Goal: Task Accomplishment & Management: Manage account settings

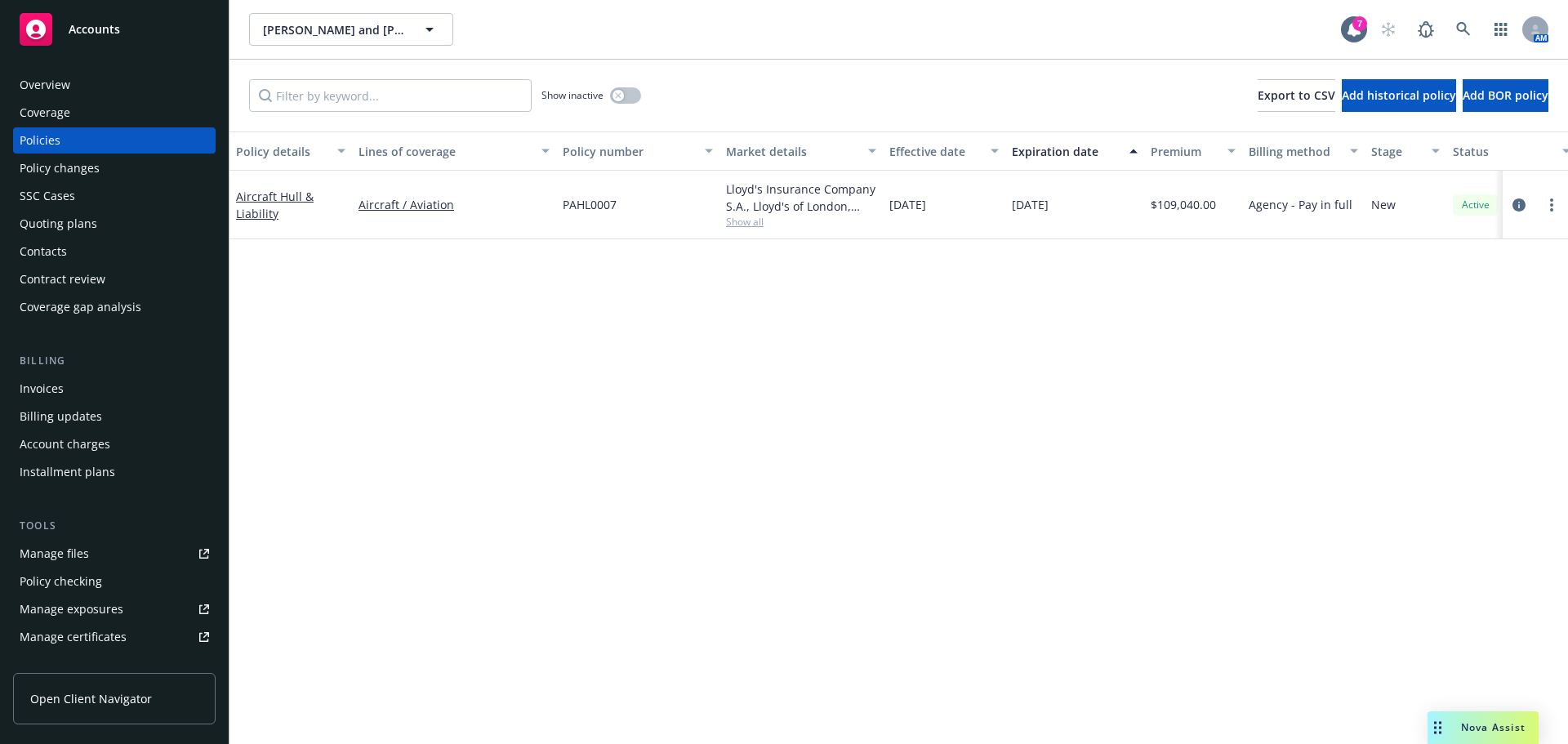
click at [70, 88] on div "Overview" at bounding box center [114, 85] width 189 height 26
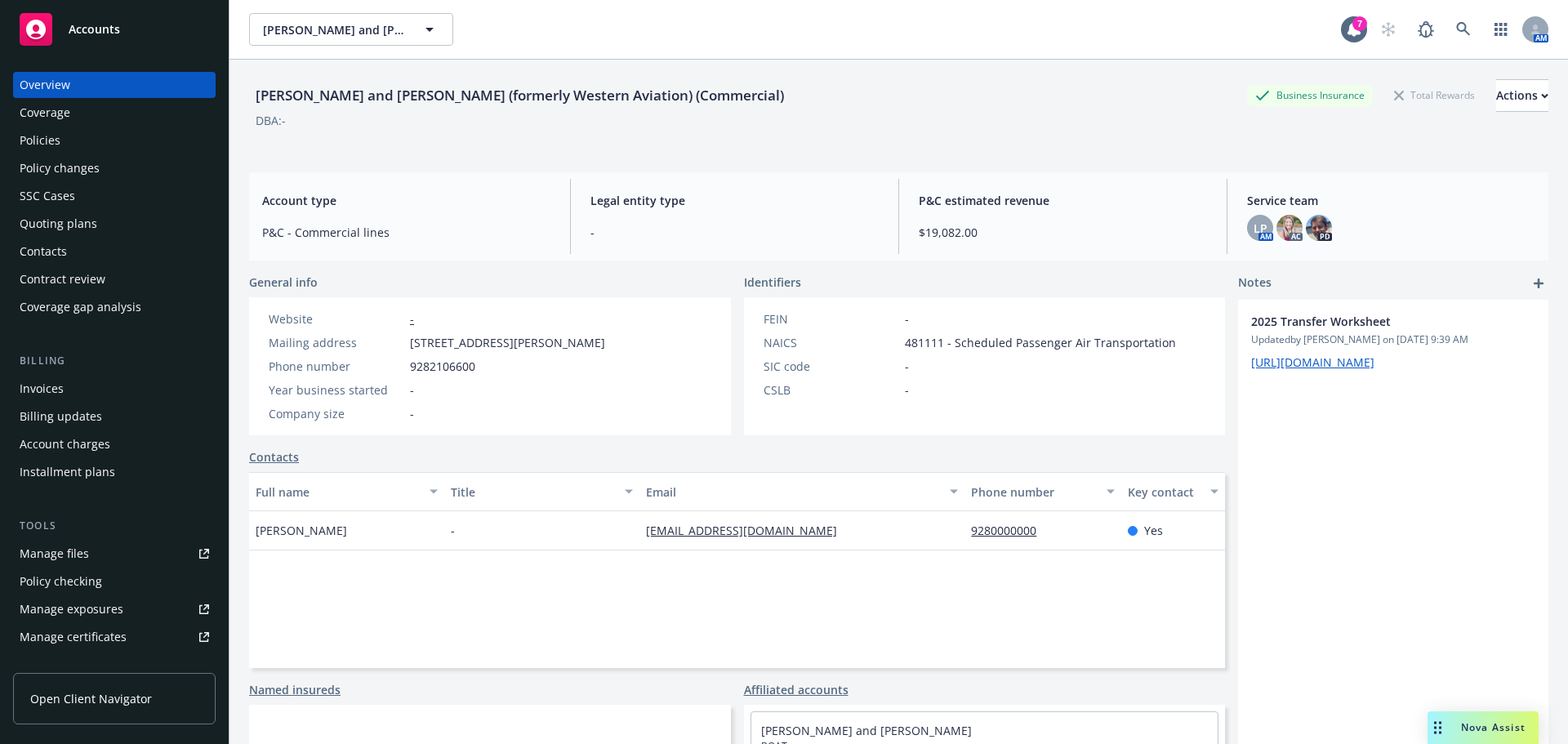
click at [30, 389] on div "Invoices" at bounding box center [41, 389] width 44 height 26
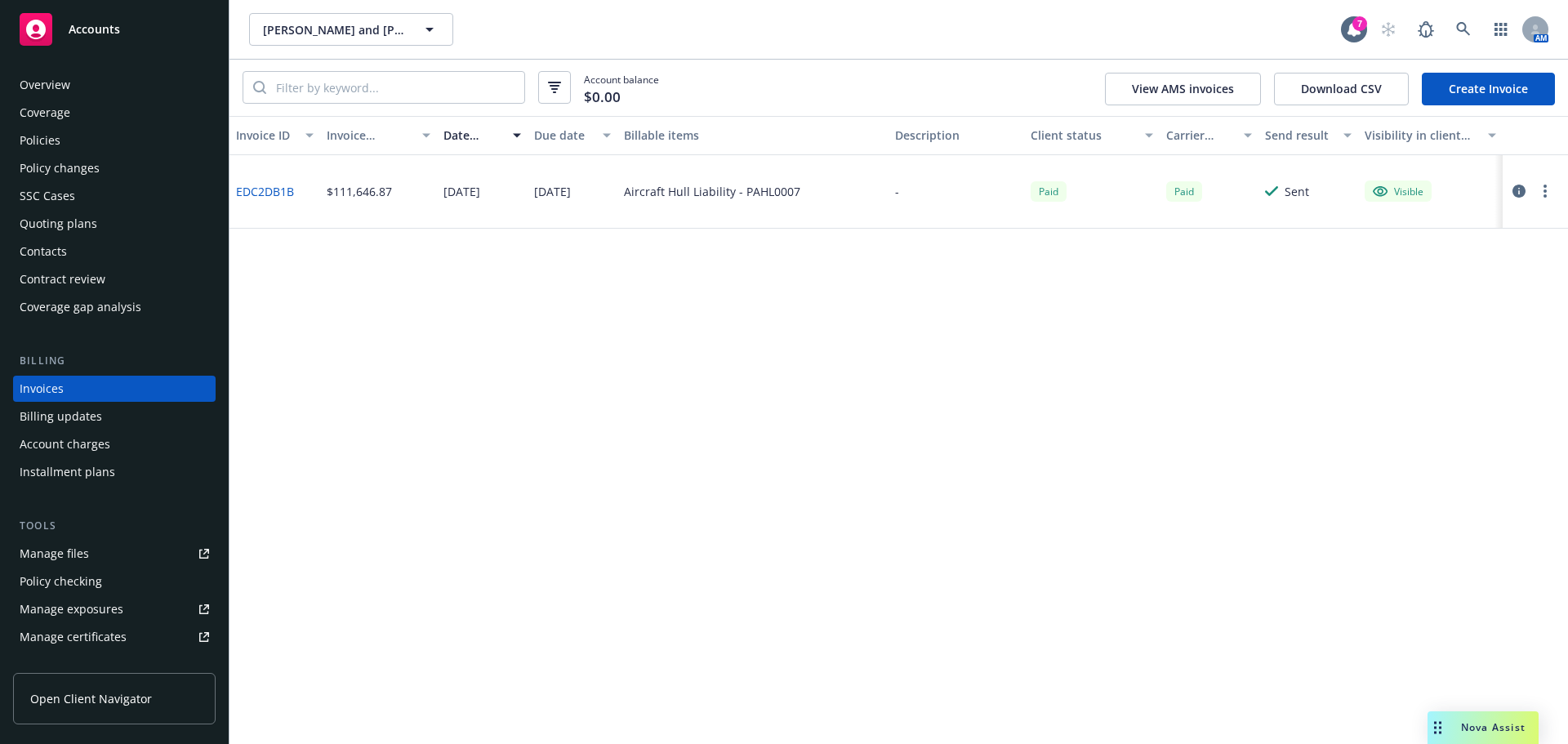
click at [50, 88] on div "Overview" at bounding box center [45, 85] width 51 height 26
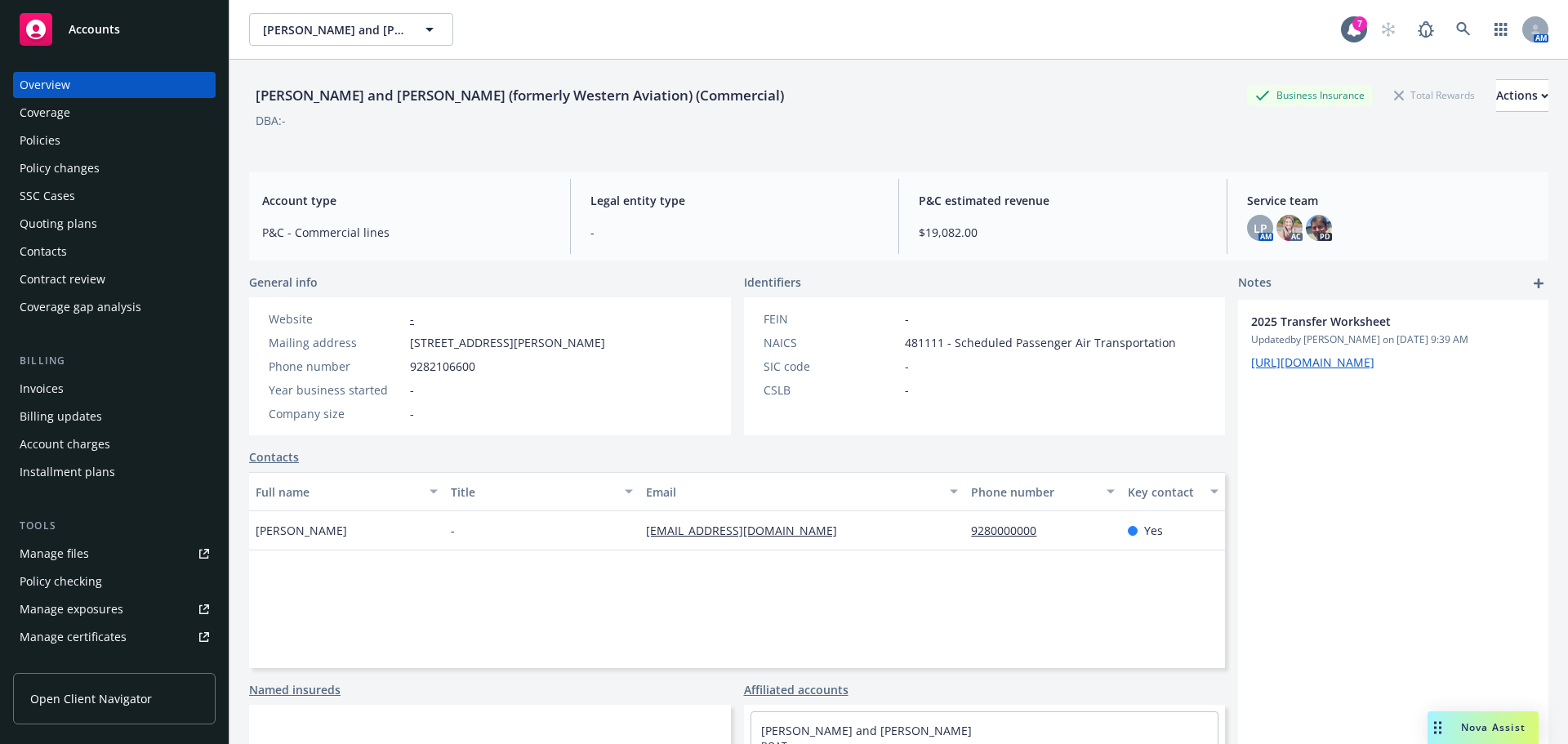
scroll to position [110, 0]
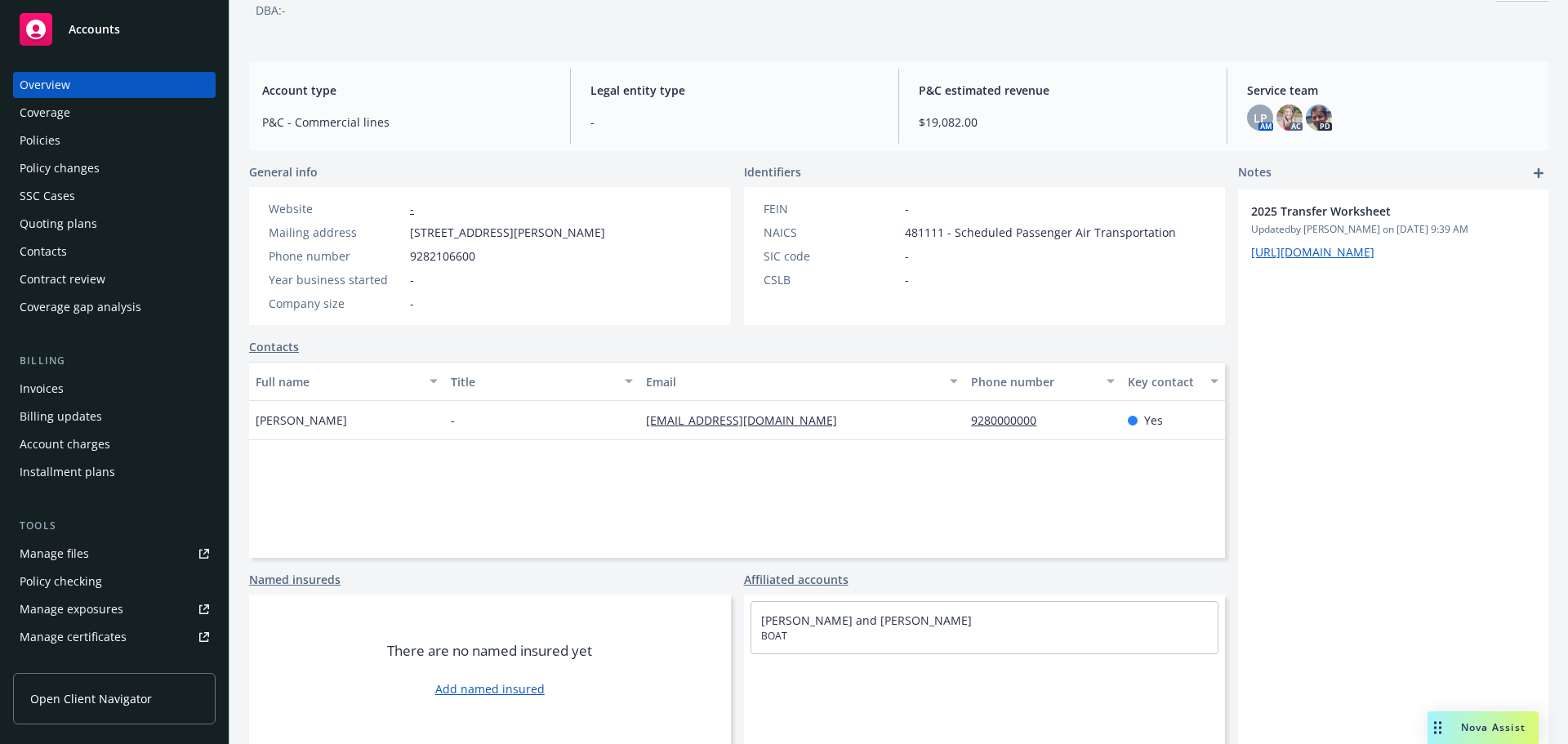
click at [357, 431] on div "Joseph Fisher" at bounding box center [347, 420] width 195 height 40
click at [309, 421] on span "Joseph Fisher" at bounding box center [301, 420] width 92 height 17
click at [259, 340] on link "Contacts" at bounding box center [274, 346] width 50 height 17
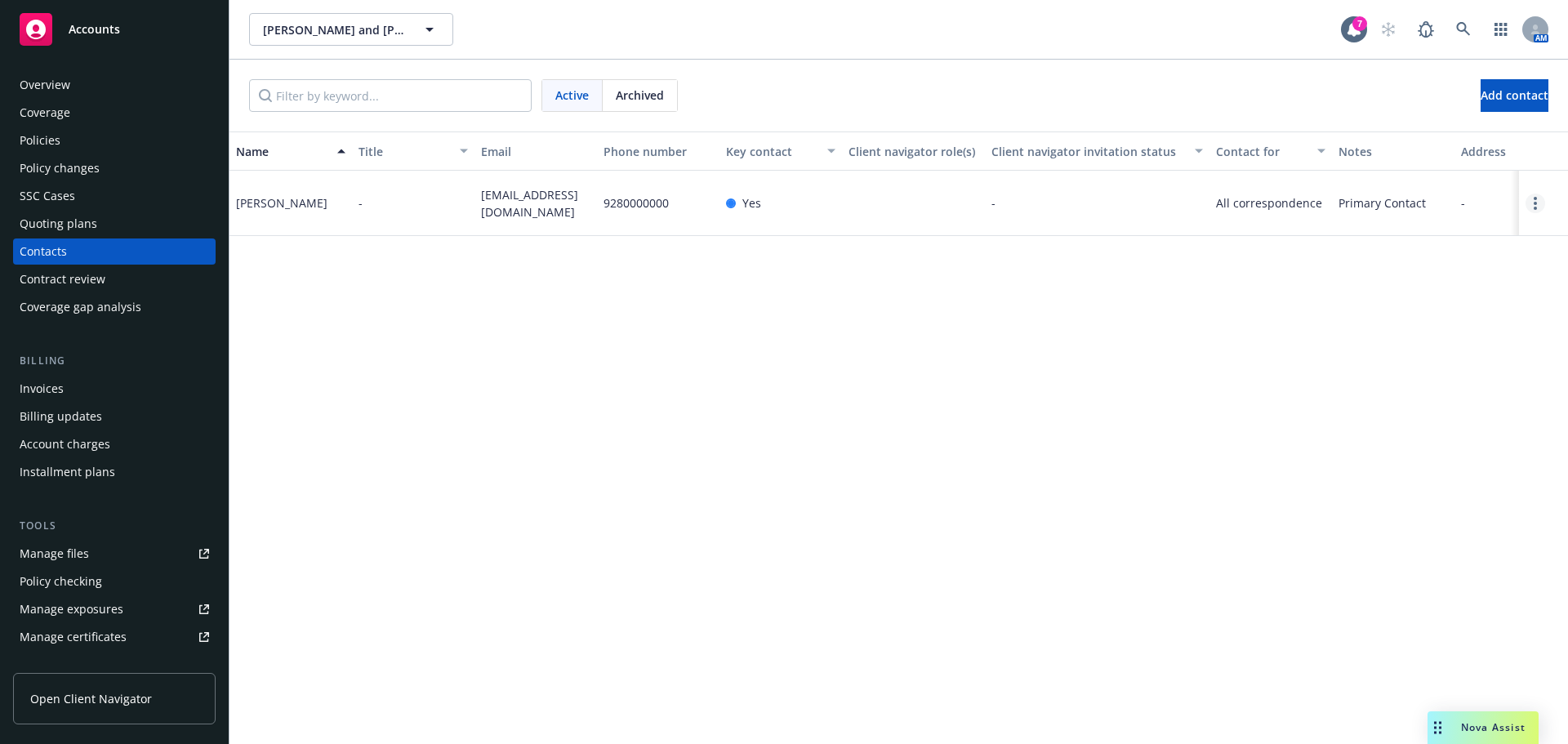
click at [1533, 203] on link "Open options" at bounding box center [1535, 203] width 19 height 19
click at [1454, 122] on link "Edit contact" at bounding box center [1431, 112] width 185 height 33
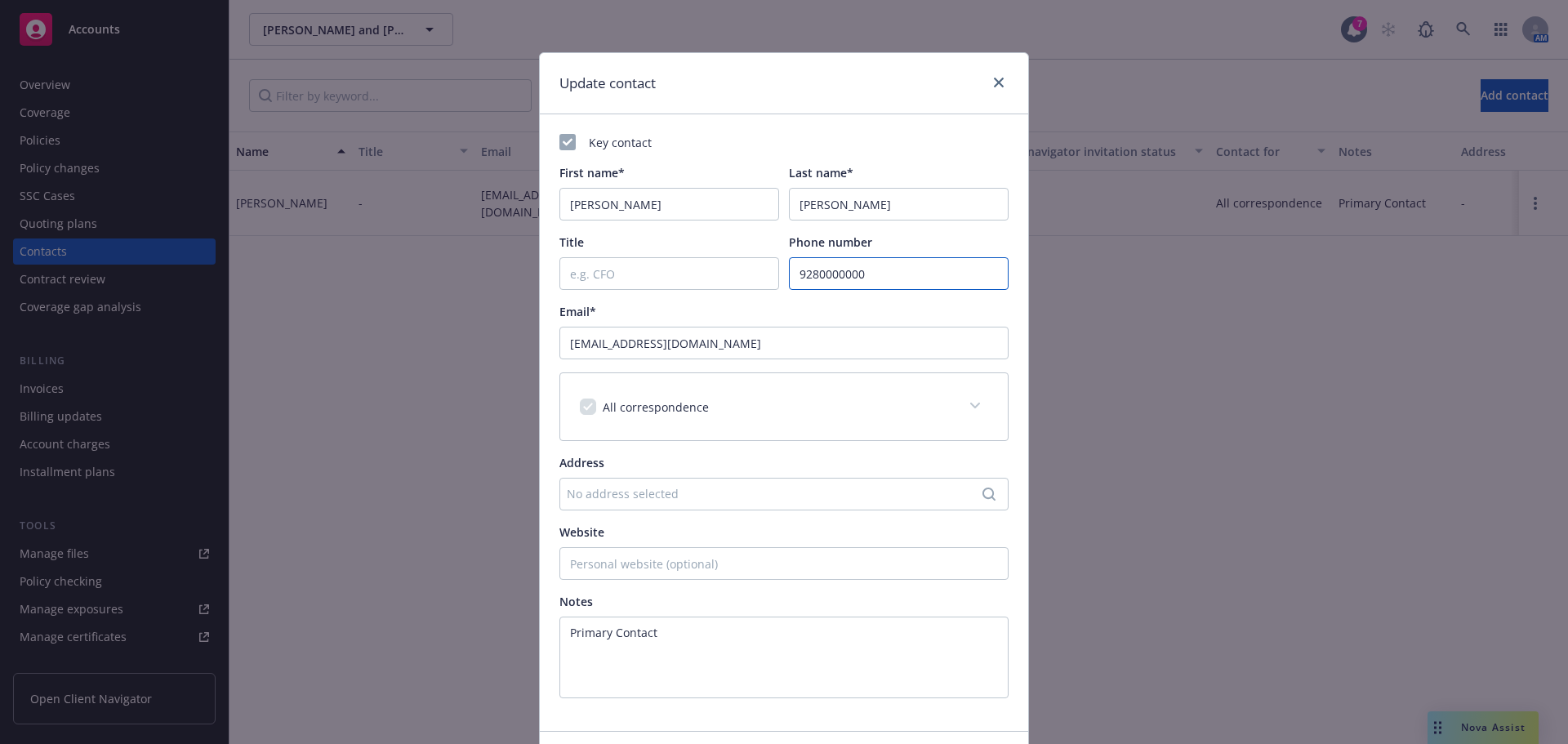
click at [871, 273] on input "9280000000" at bounding box center [899, 273] width 220 height 33
type input "9282106600"
click at [758, 292] on div "Key contact First name* Joseph Last name* Fisher Title Phone number 9282106600 …" at bounding box center [784, 416] width 449 height 564
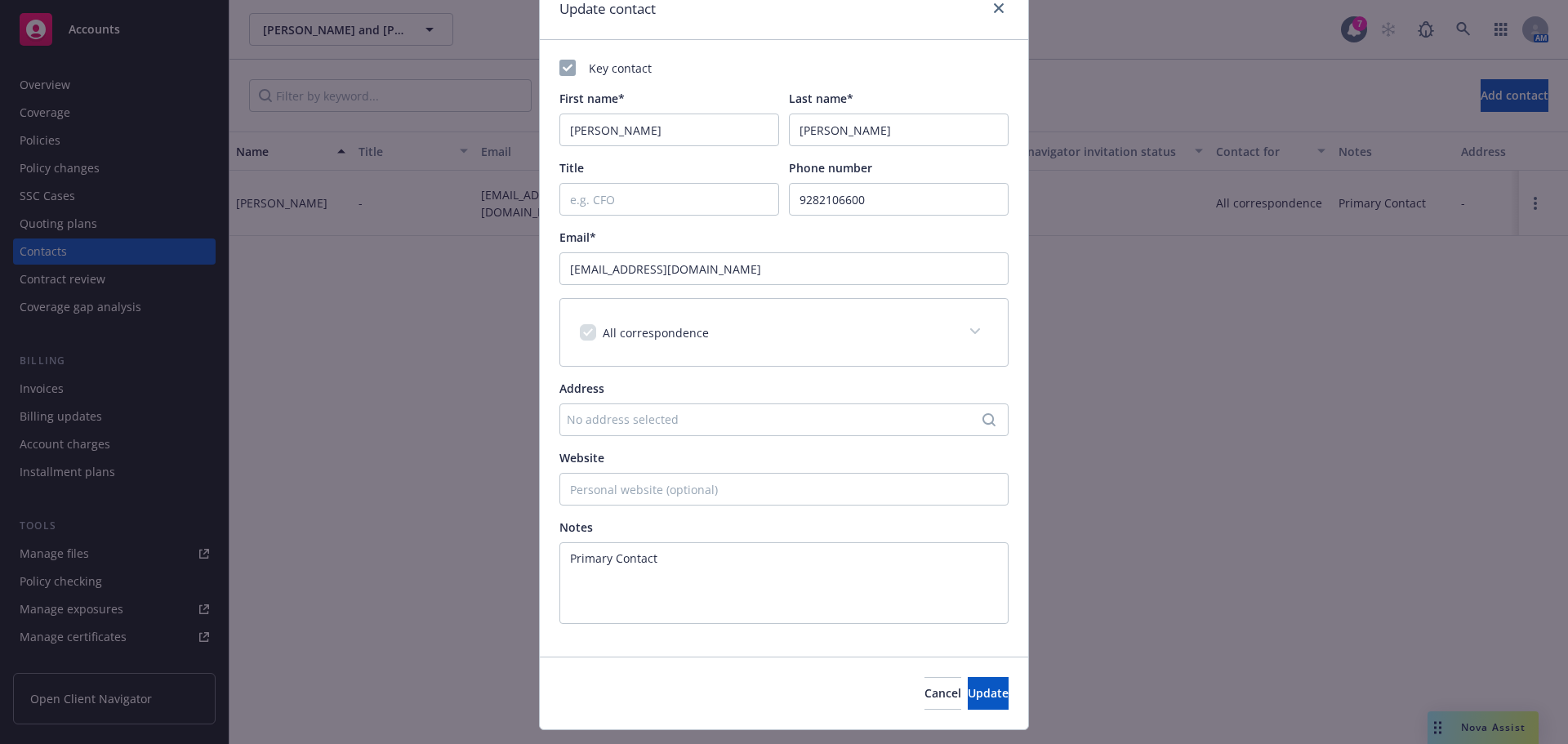
scroll to position [113, 0]
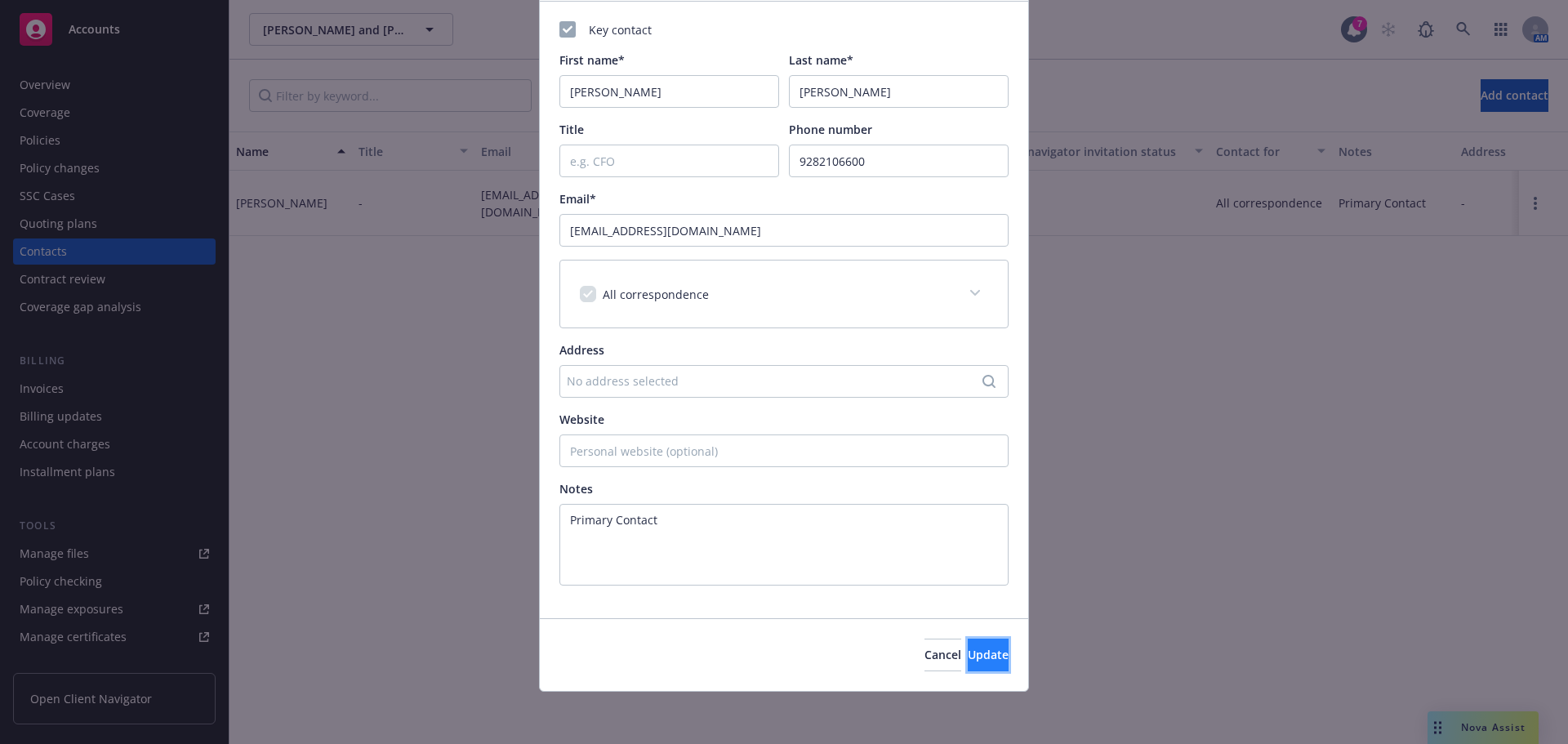
click at [968, 649] on span "Update" at bounding box center [988, 655] width 40 height 16
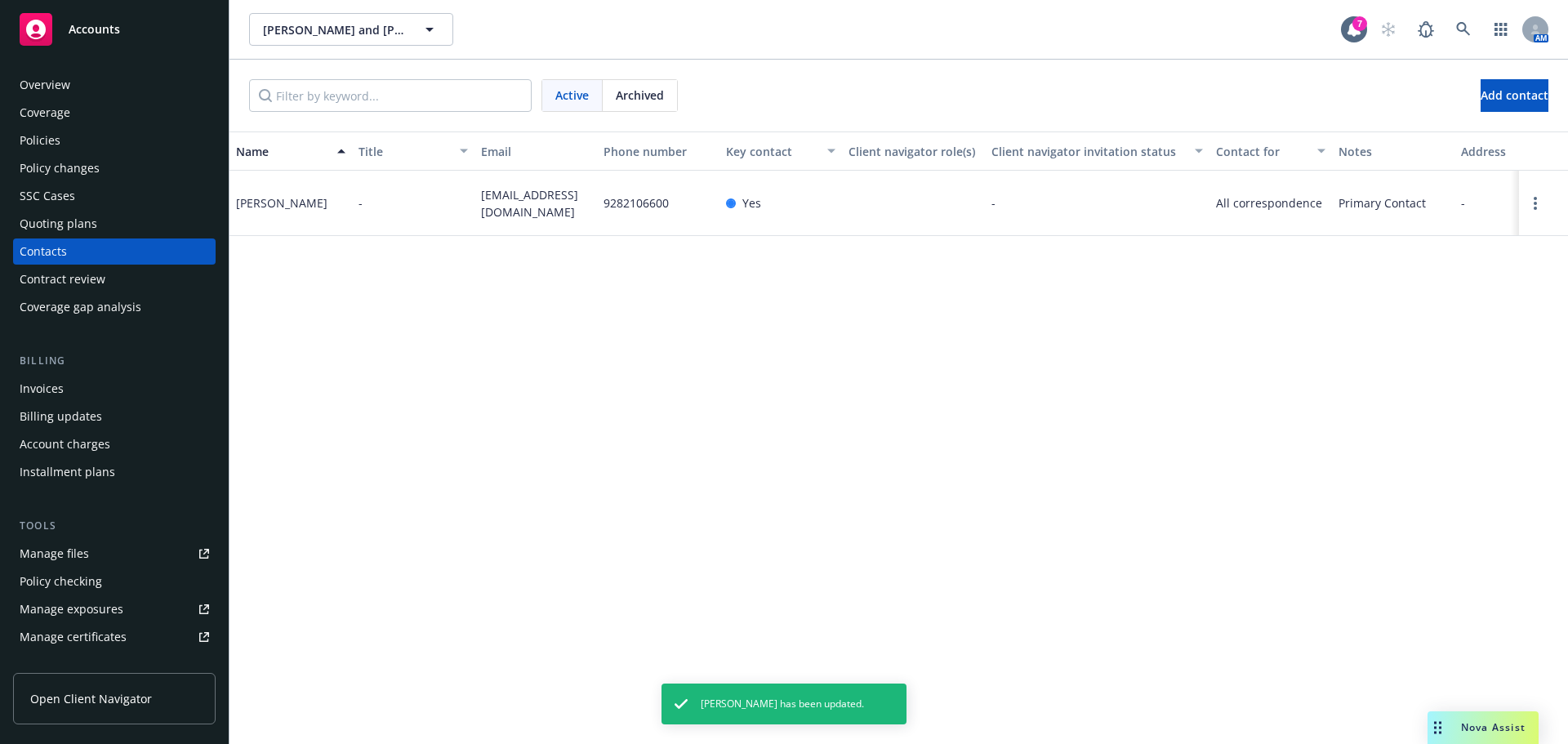
click at [76, 108] on div "Coverage" at bounding box center [114, 113] width 189 height 26
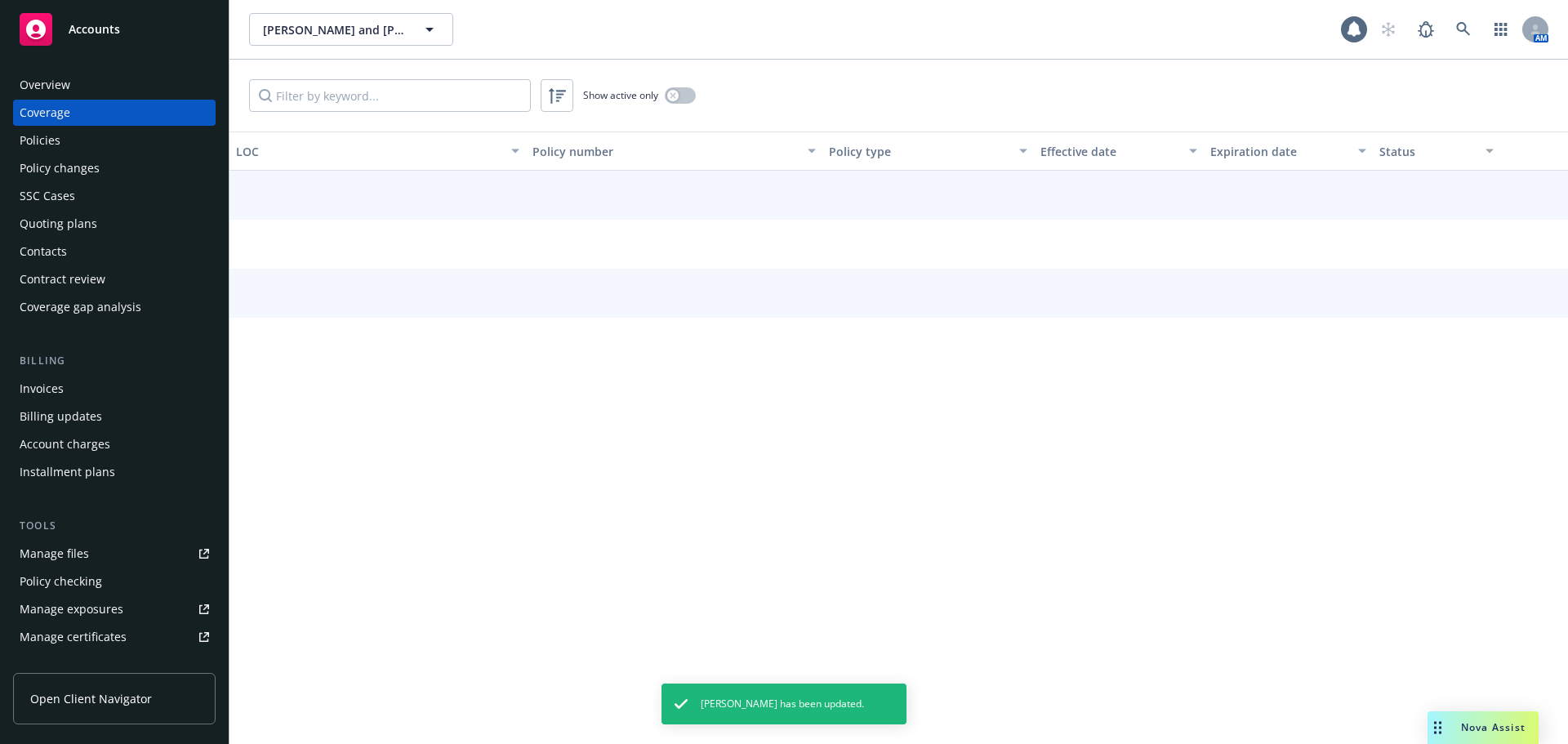
click at [71, 81] on div "Overview" at bounding box center [114, 85] width 189 height 26
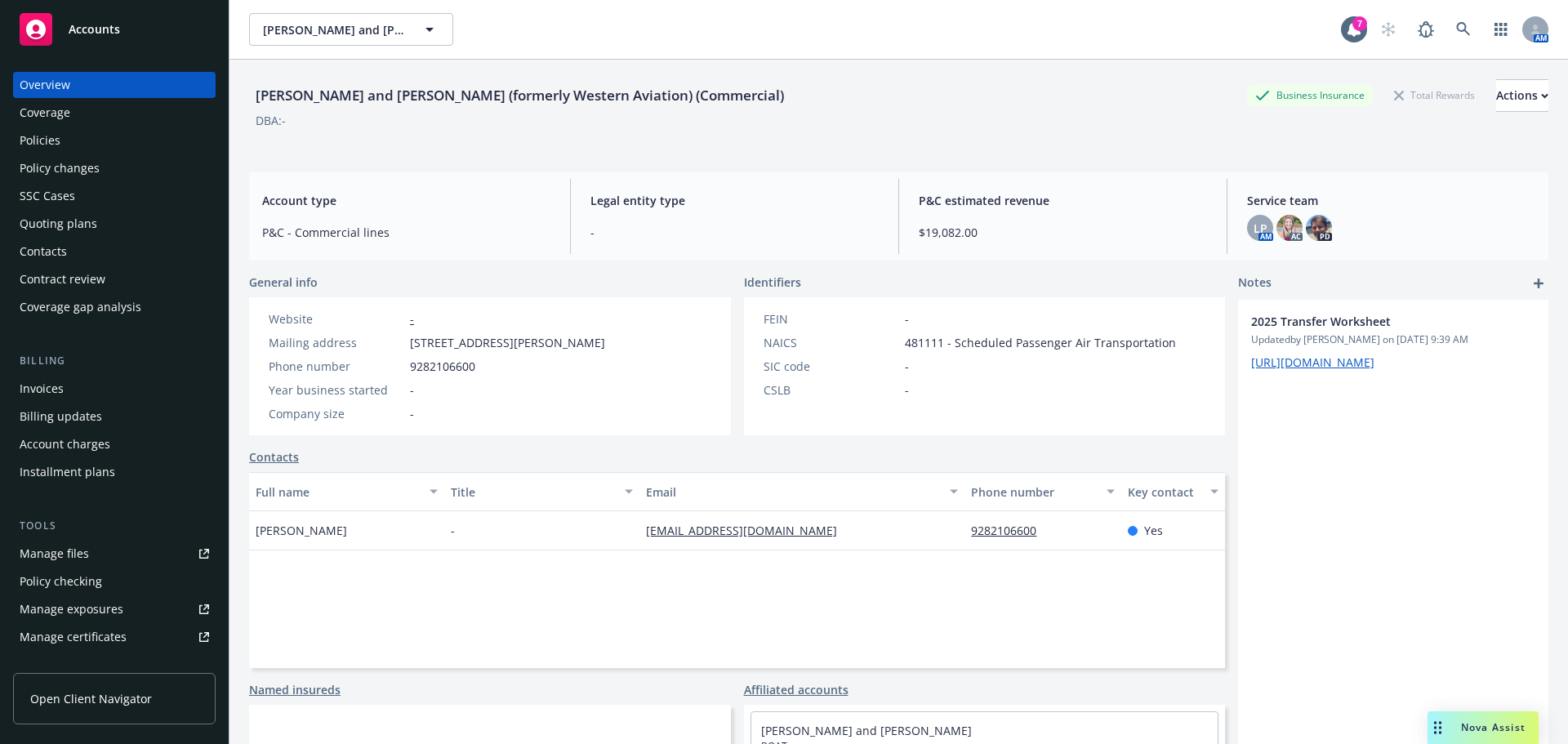
click at [72, 392] on div "Invoices" at bounding box center [114, 389] width 189 height 26
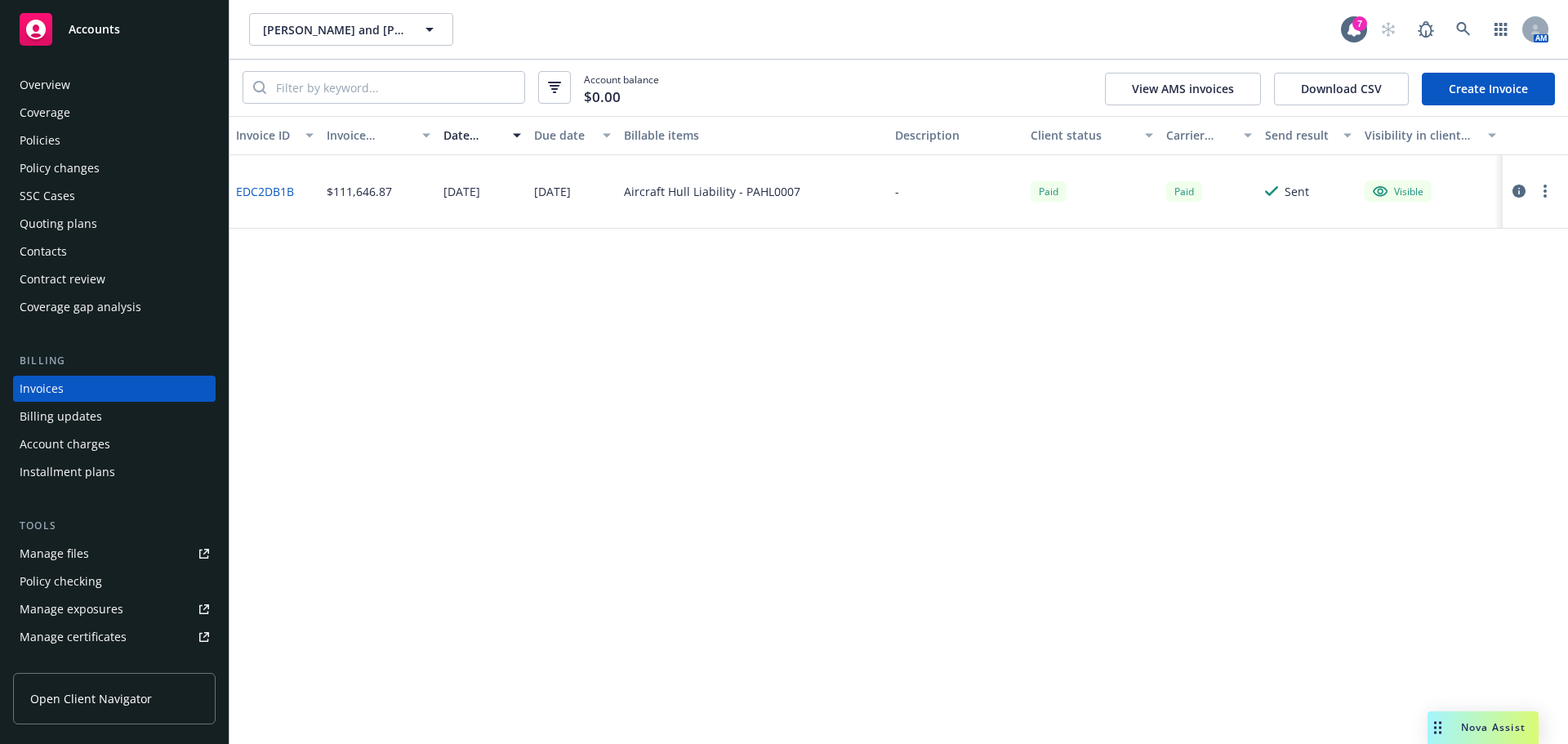
click at [247, 189] on link "EDC2DB1B" at bounding box center [265, 191] width 58 height 17
